Goal: Task Accomplishment & Management: Manage account settings

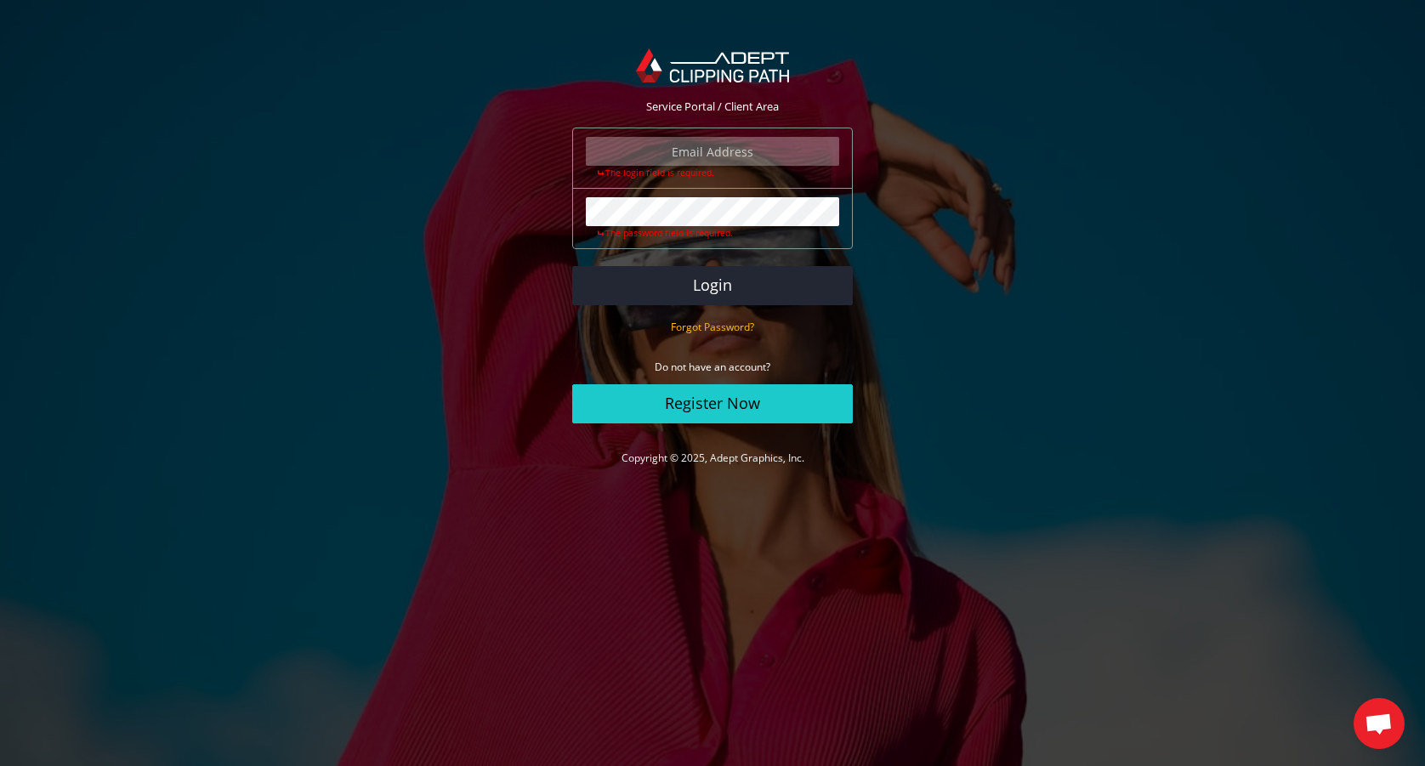
click at [709, 151] on input "email" at bounding box center [712, 151] width 253 height 29
click at [710, 287] on button "Login" at bounding box center [712, 285] width 281 height 39
click at [703, 288] on button "Login" at bounding box center [712, 285] width 281 height 39
click at [747, 154] on input "email" at bounding box center [712, 151] width 253 height 29
click at [750, 156] on input "email" at bounding box center [712, 151] width 253 height 29
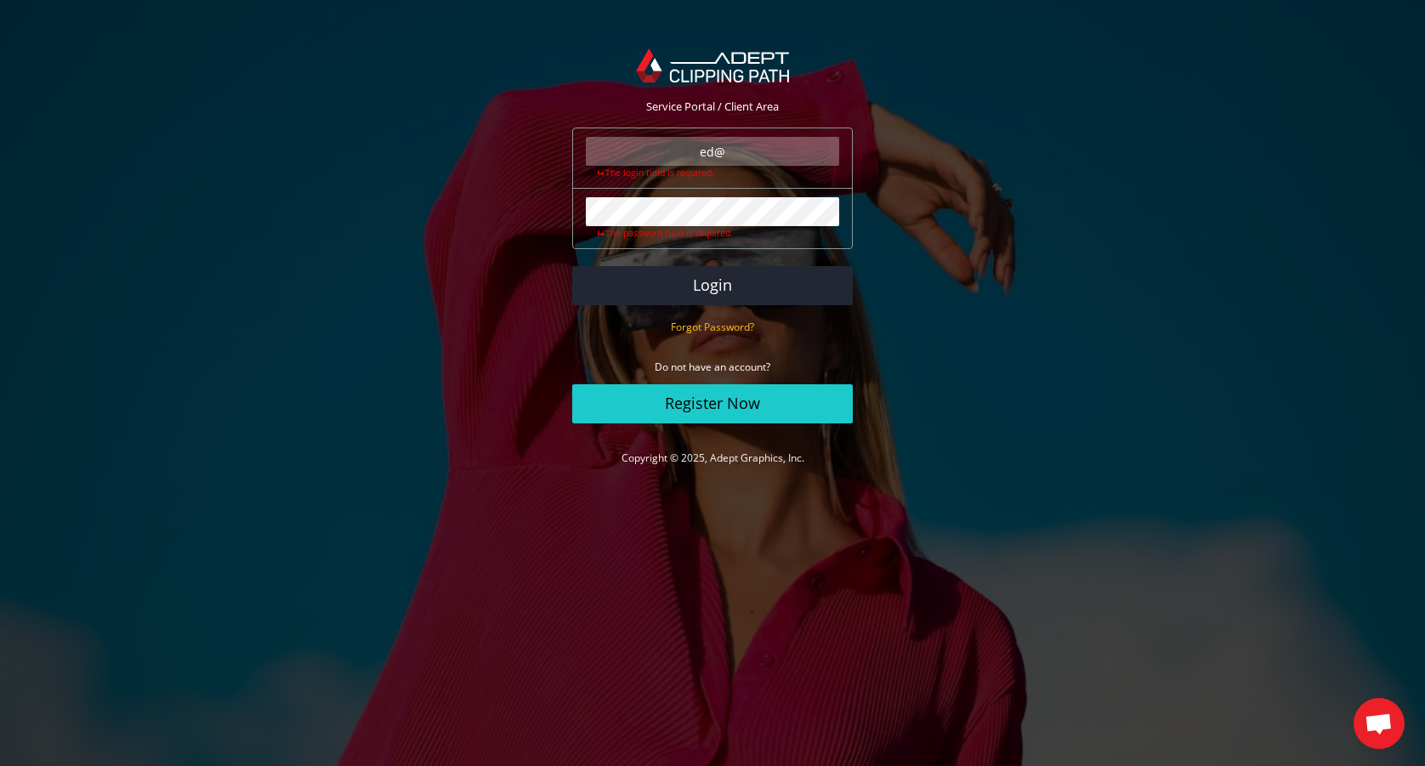
type input "ed@edwinmarcow.com"
click at [712, 285] on button "Login" at bounding box center [712, 285] width 281 height 39
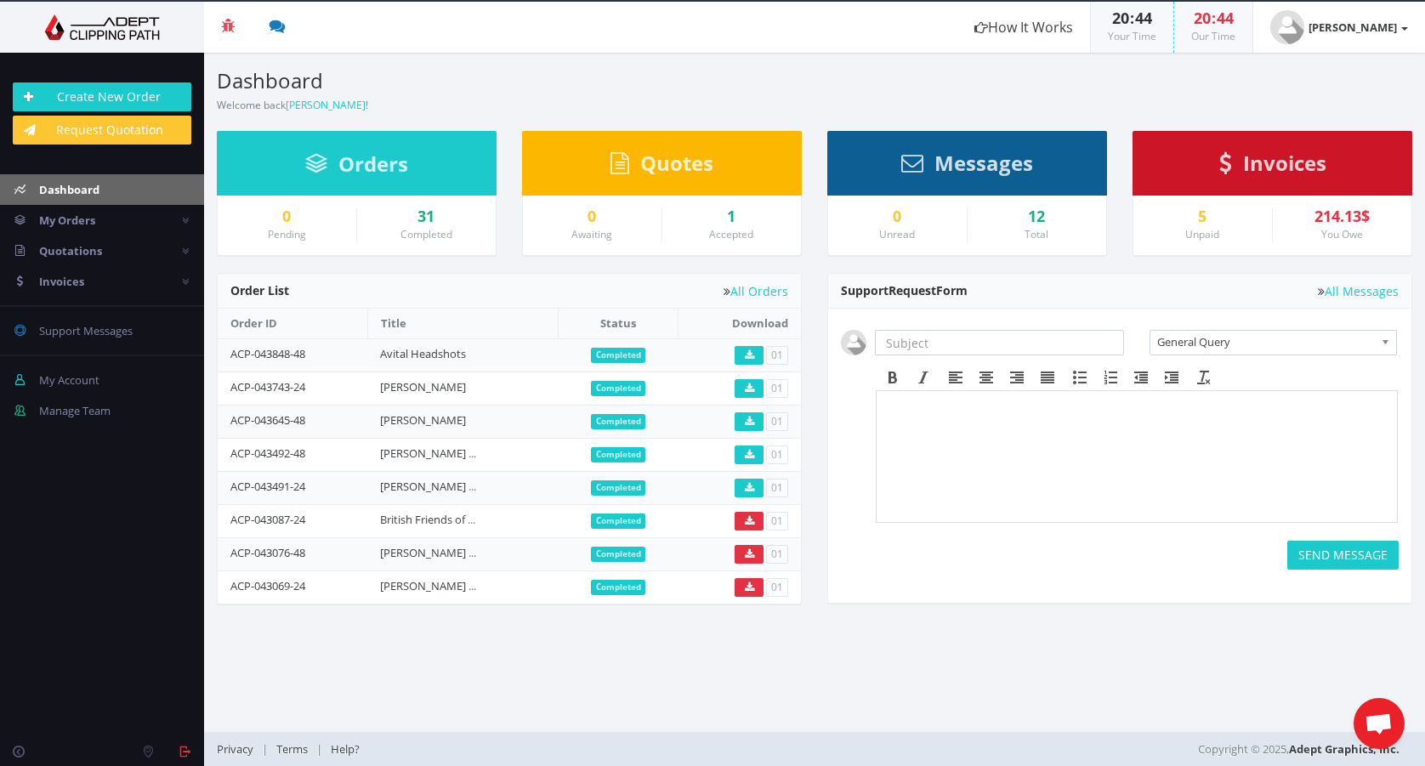
click at [924, 115] on section "Dashboard Welcome back [PERSON_NAME] ! Create New Order Welcome [PERSON_NAME] !…" at bounding box center [814, 392] width 1221 height 679
